Goal: Navigation & Orientation: Find specific page/section

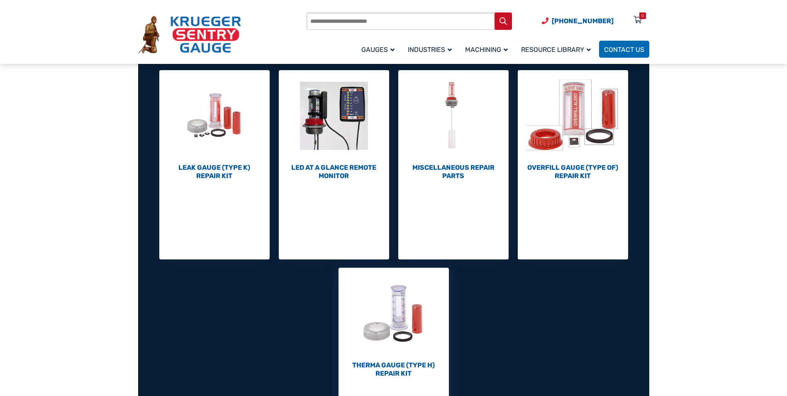
scroll to position [290, 0]
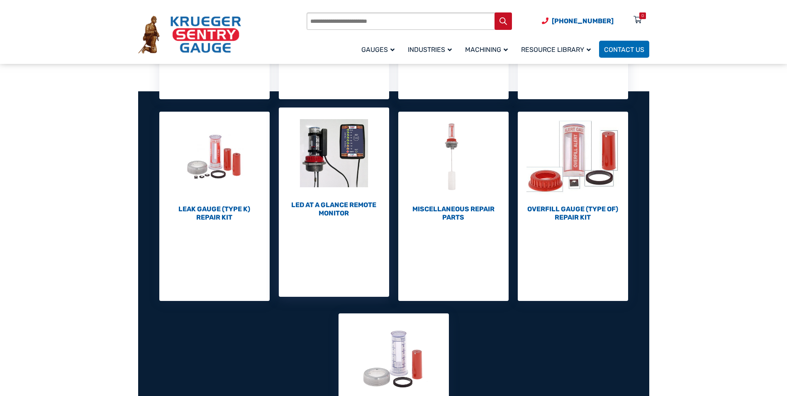
click at [332, 149] on img "Visit product category LED At A Glance Remote Monitor" at bounding box center [334, 152] width 110 height 91
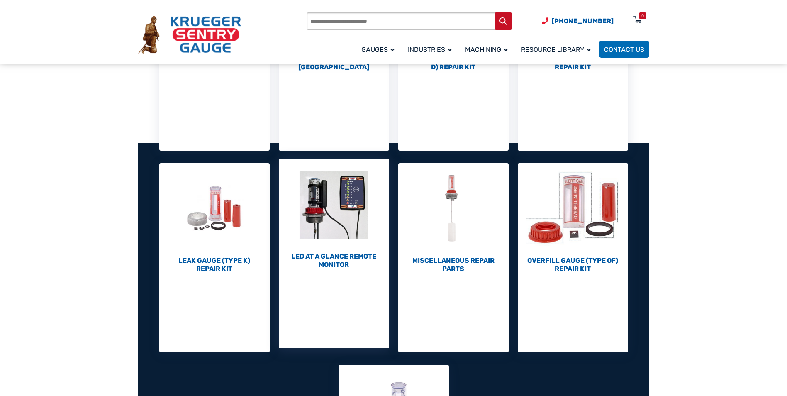
scroll to position [124, 0]
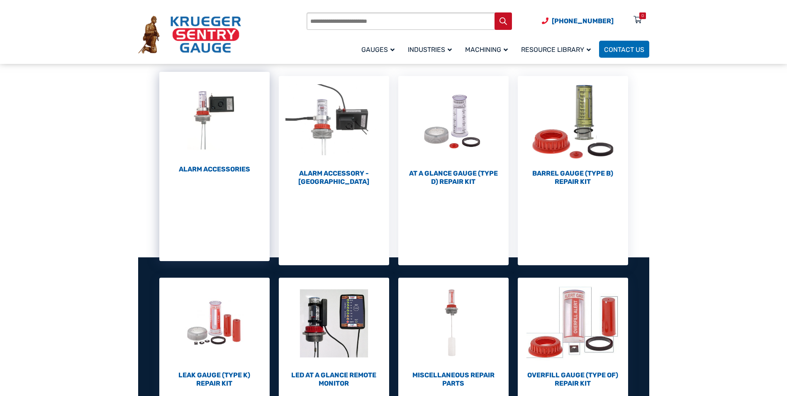
click at [222, 171] on h2 "Alarm Accessories (6)" at bounding box center [214, 169] width 110 height 8
